Goal: Information Seeking & Learning: Find specific fact

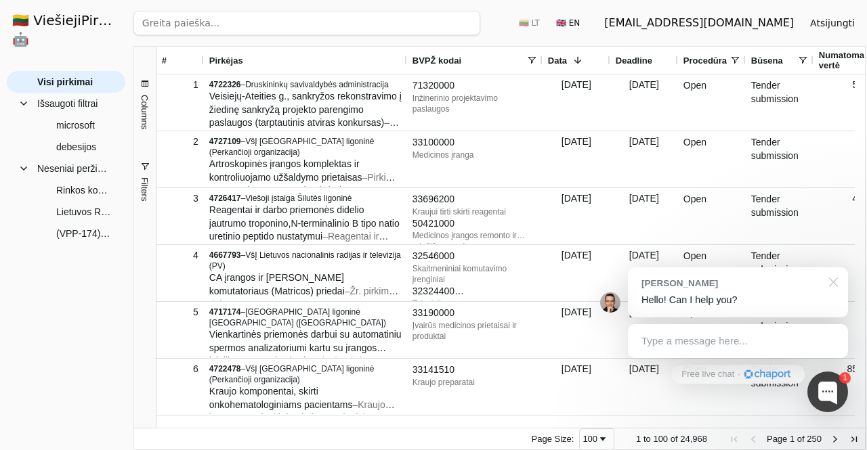
click at [835, 281] on div at bounding box center [831, 282] width 34 height 28
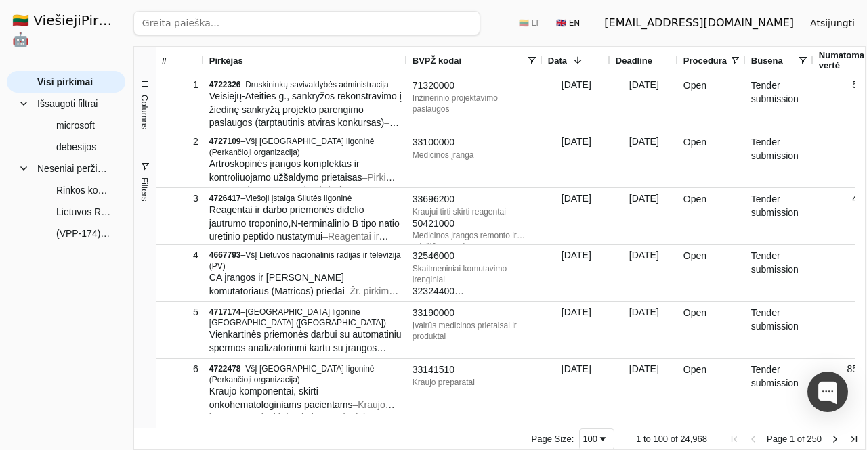
click at [364, 29] on input "search" at bounding box center [306, 23] width 347 height 24
paste input "Elektroninio pašto apsaugos įrenginio gamintojo palaikymo pratęsimas (Skelbiama…"
type input "Elektroninio pašto apsaugos įrenginio gamintojo palaikymo pratęsimas"
click button "Ieškoti" at bounding box center [453, 23] width 53 height 24
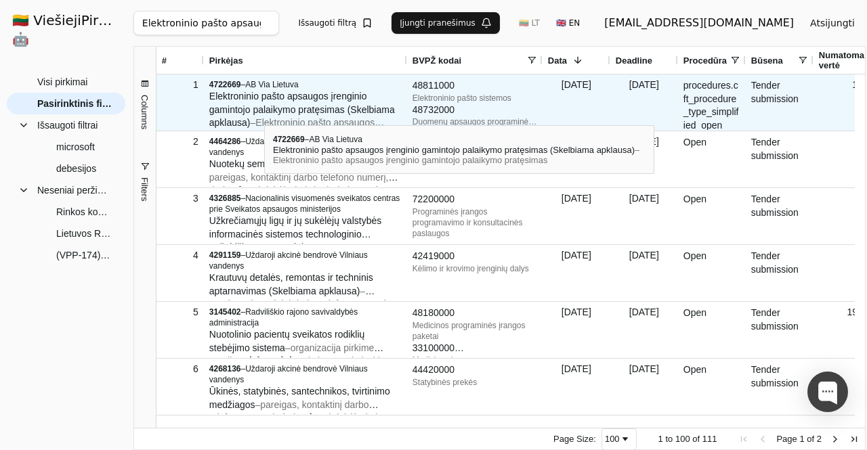
click at [264, 113] on span "Elektroninio pašto apsaugos įrenginio gamintojo palaikymo pratęsimas (Skelbiama…" at bounding box center [302, 109] width 186 height 37
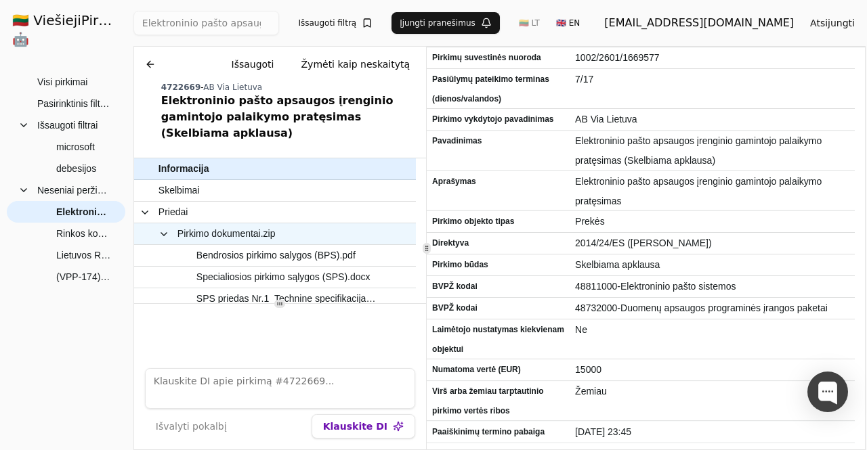
scroll to position [68, 0]
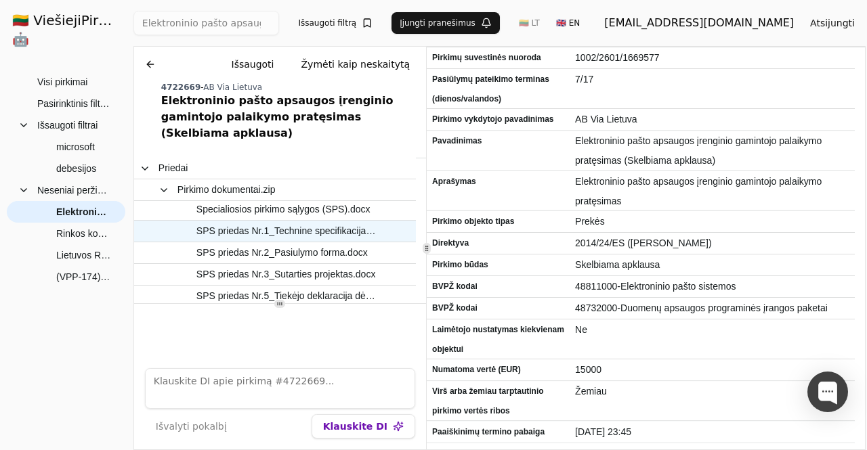
click at [307, 221] on span "SPS priedas Nr.1_Technine specifikacija.docx" at bounding box center [286, 231] width 180 height 20
